Goal: Transaction & Acquisition: Book appointment/travel/reservation

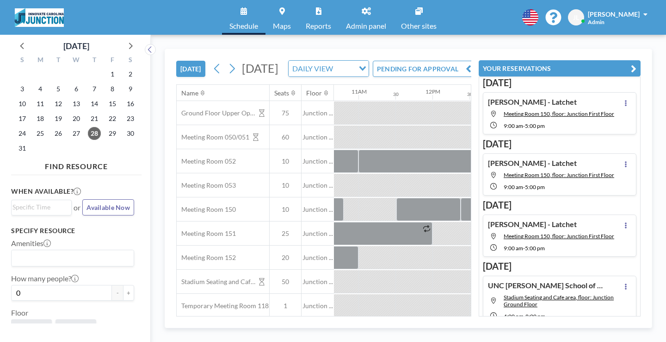
scroll to position [0, 872]
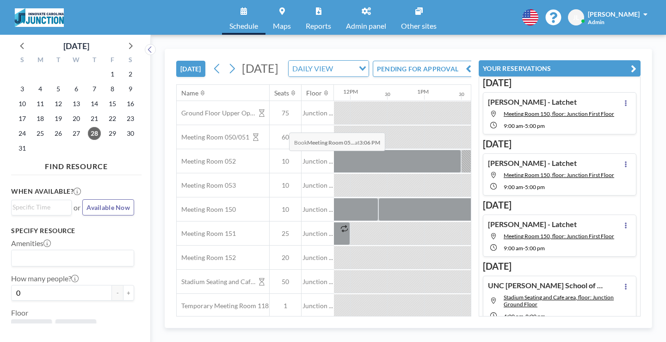
click at [580, 125] on div at bounding box center [595, 136] width 30 height 23
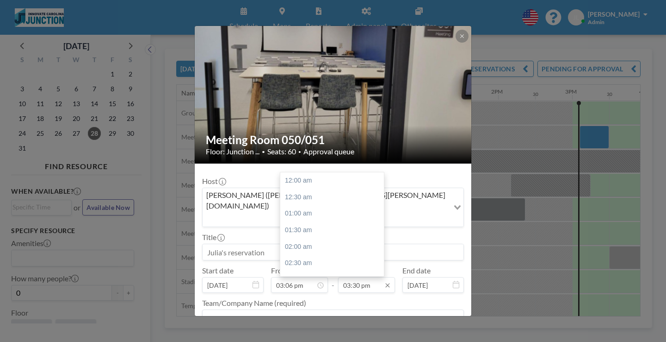
scroll to position [458, 0]
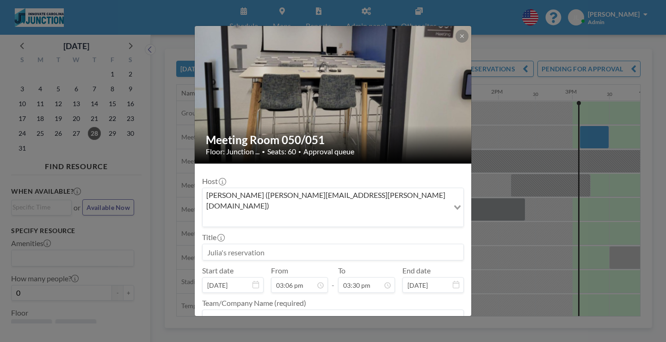
click at [582, 142] on div "Meeting Room 050/051 Floor: Junction ... • Seats: 60 • Approval queue Host [PER…" at bounding box center [333, 171] width 666 height 342
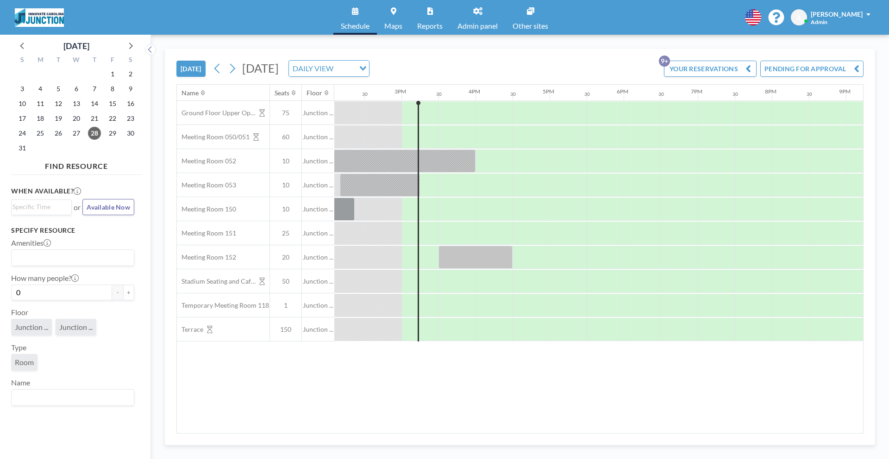
scroll to position [0, 1074]
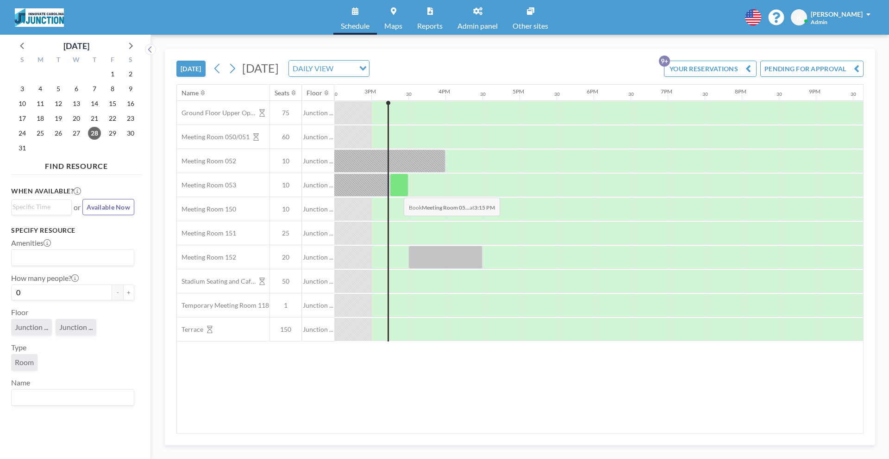
click at [396, 191] on div at bounding box center [399, 185] width 19 height 23
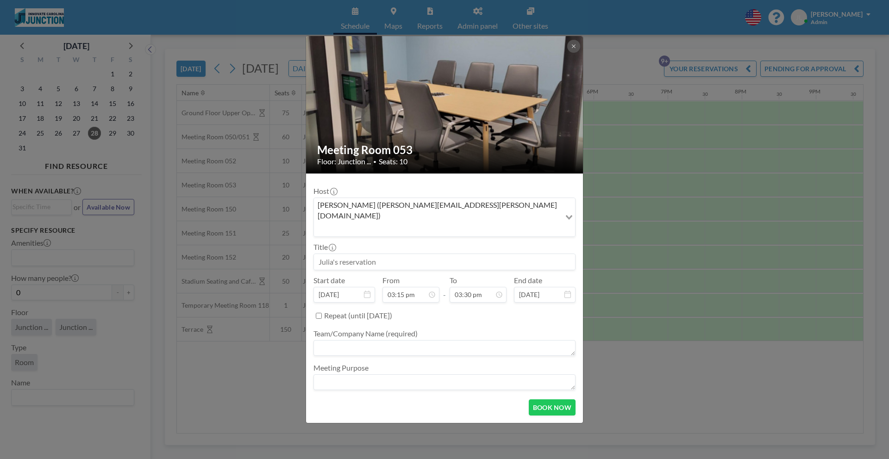
drag, startPoint x: 343, startPoint y: 255, endPoint x: 354, endPoint y: 256, distance: 10.3
click at [354, 256] on input at bounding box center [444, 262] width 261 height 16
click at [344, 342] on textarea at bounding box center [444, 348] width 262 height 16
type textarea "[PERSON_NAME]'s Company"
click at [551, 401] on button "BOOK NOW" at bounding box center [552, 407] width 47 height 16
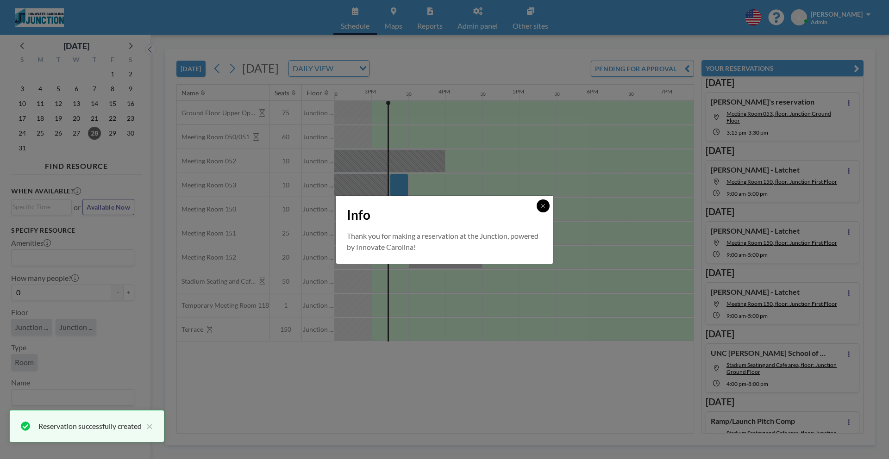
click at [544, 205] on icon at bounding box center [543, 206] width 6 height 6
